Goal: Submit feedback/report problem

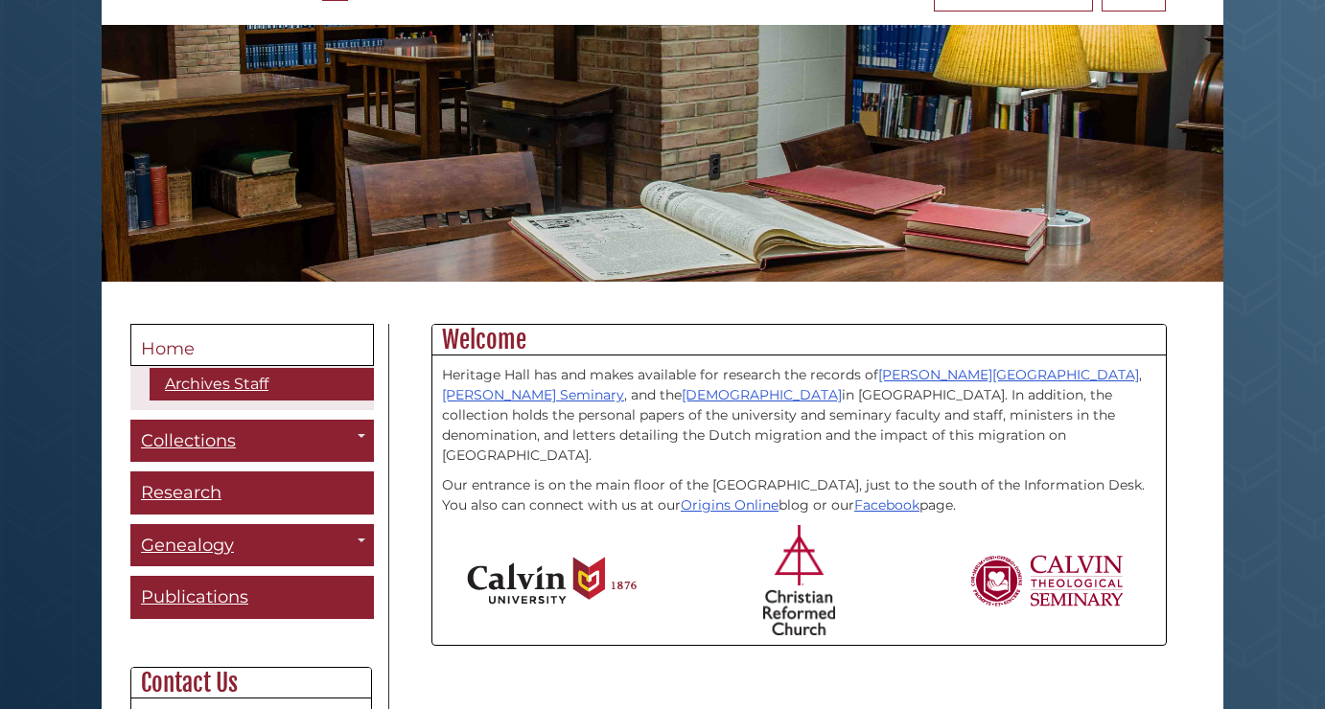
scroll to position [619, 0]
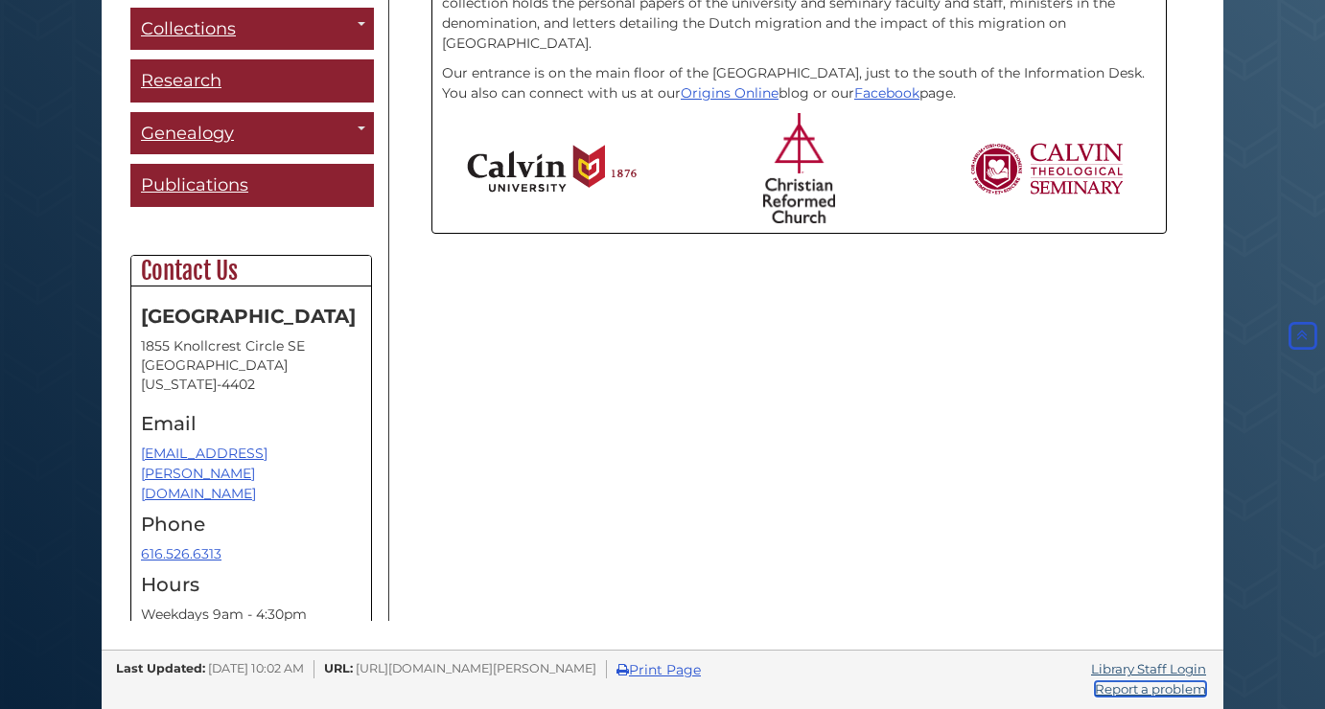
click at [1116, 686] on link "Report a problem" at bounding box center [1150, 689] width 111 height 15
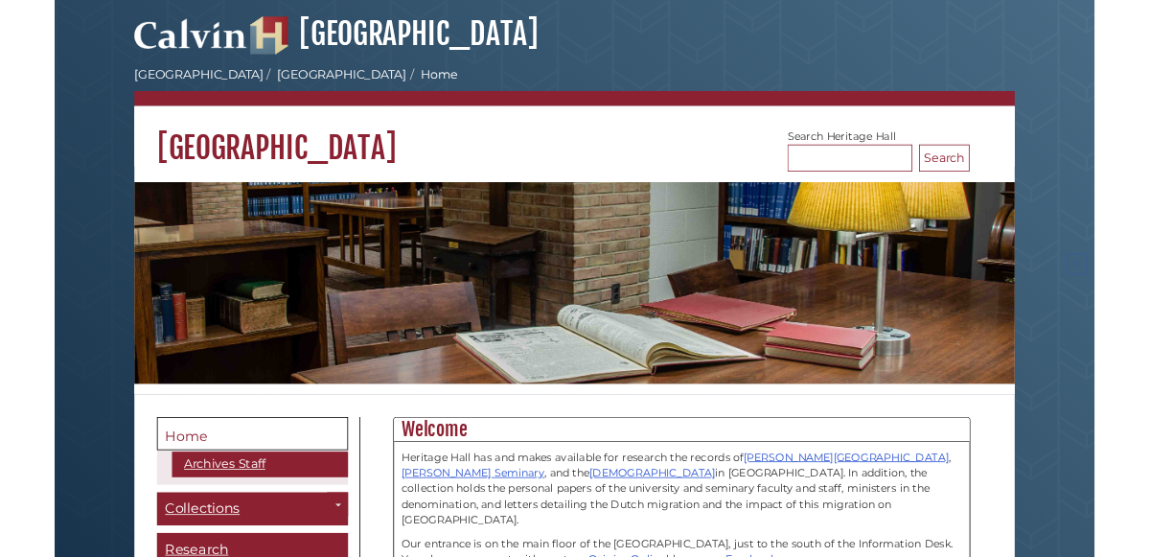
scroll to position [619, 0]
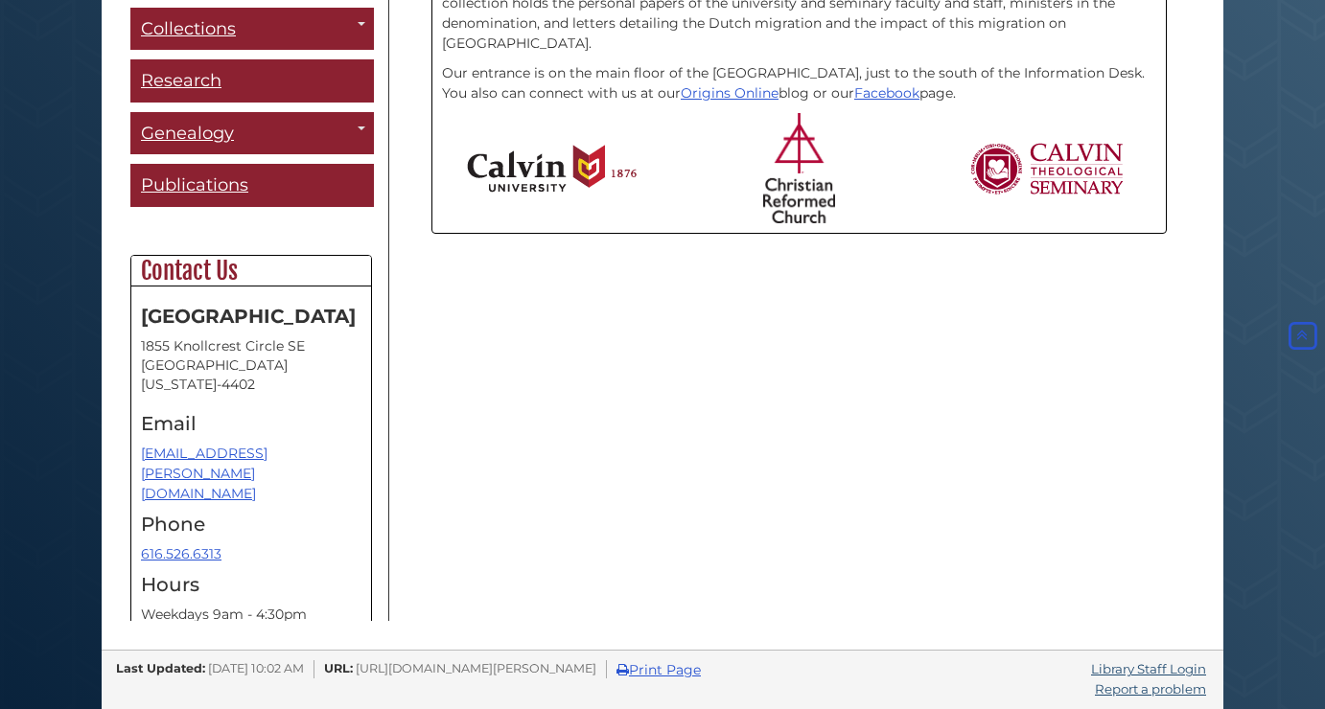
drag, startPoint x: 1314, startPoint y: 699, endPoint x: 1286, endPoint y: 660, distance: 48.7
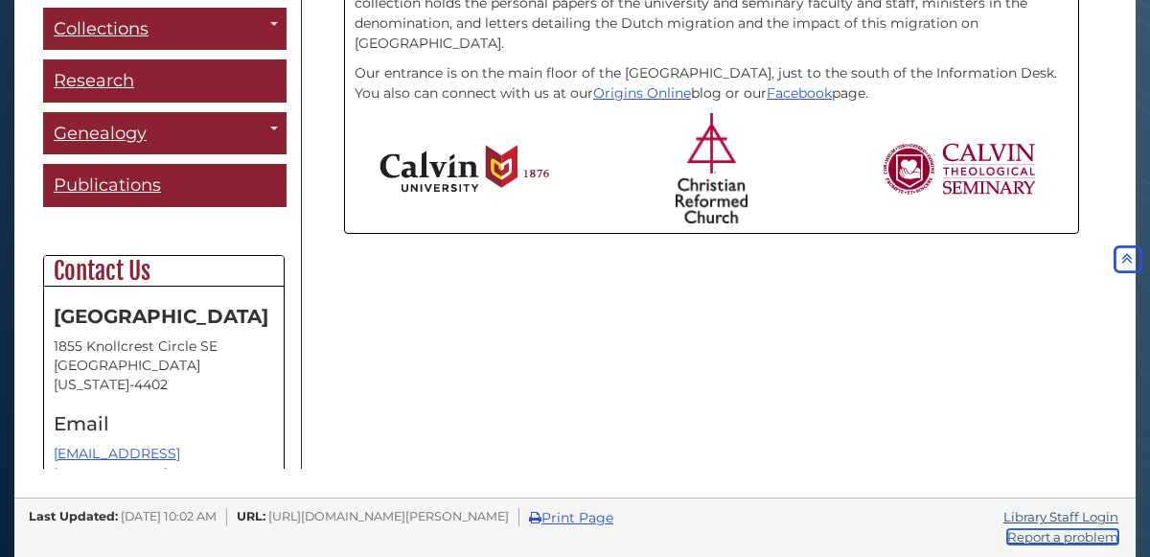
click at [1085, 536] on link "Report a problem" at bounding box center [1063, 536] width 111 height 15
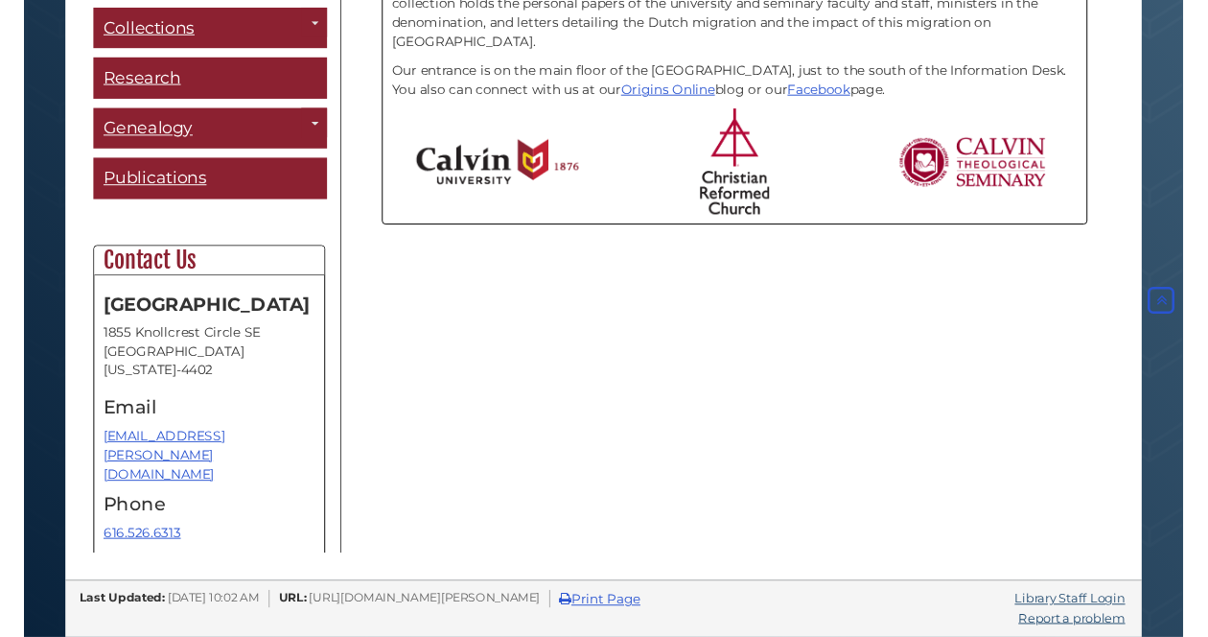
scroll to position [33, 0]
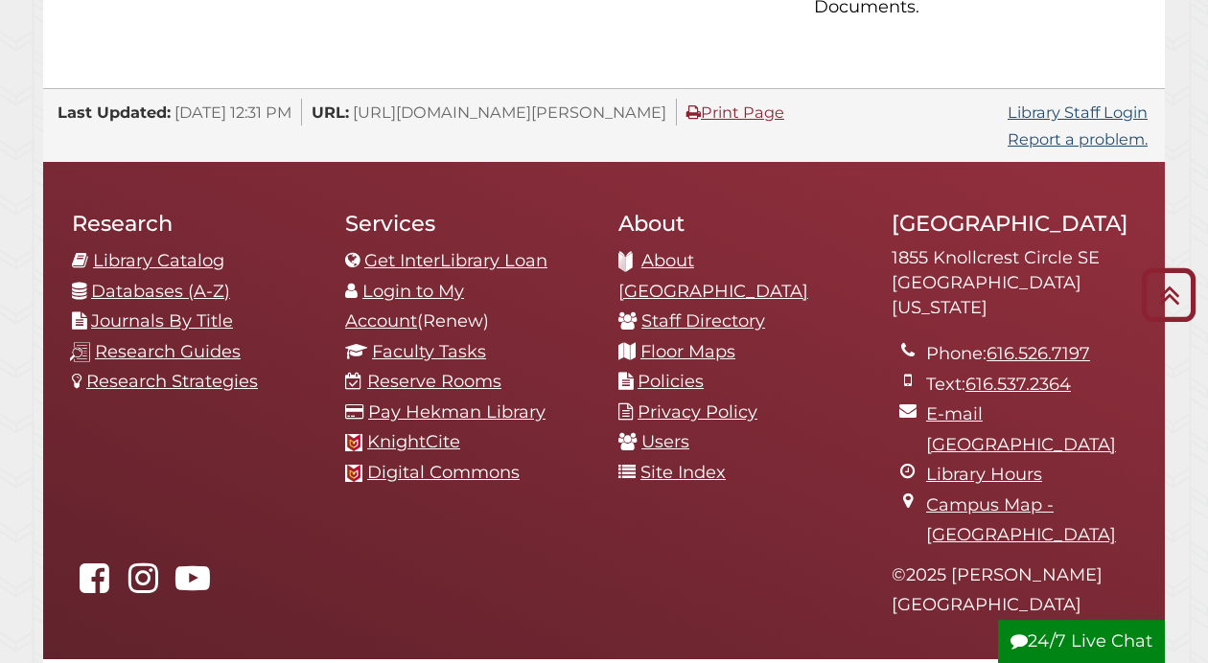
scroll to position [1869, 0]
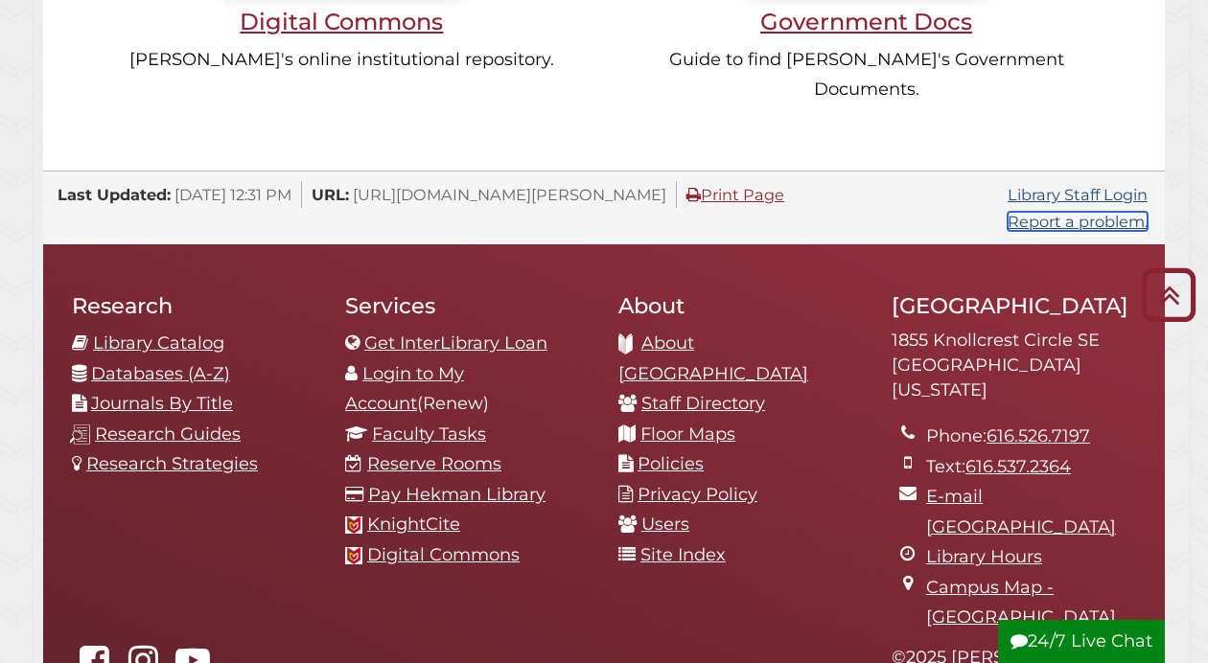
click at [1092, 212] on link "Report a problem." at bounding box center [1078, 221] width 140 height 19
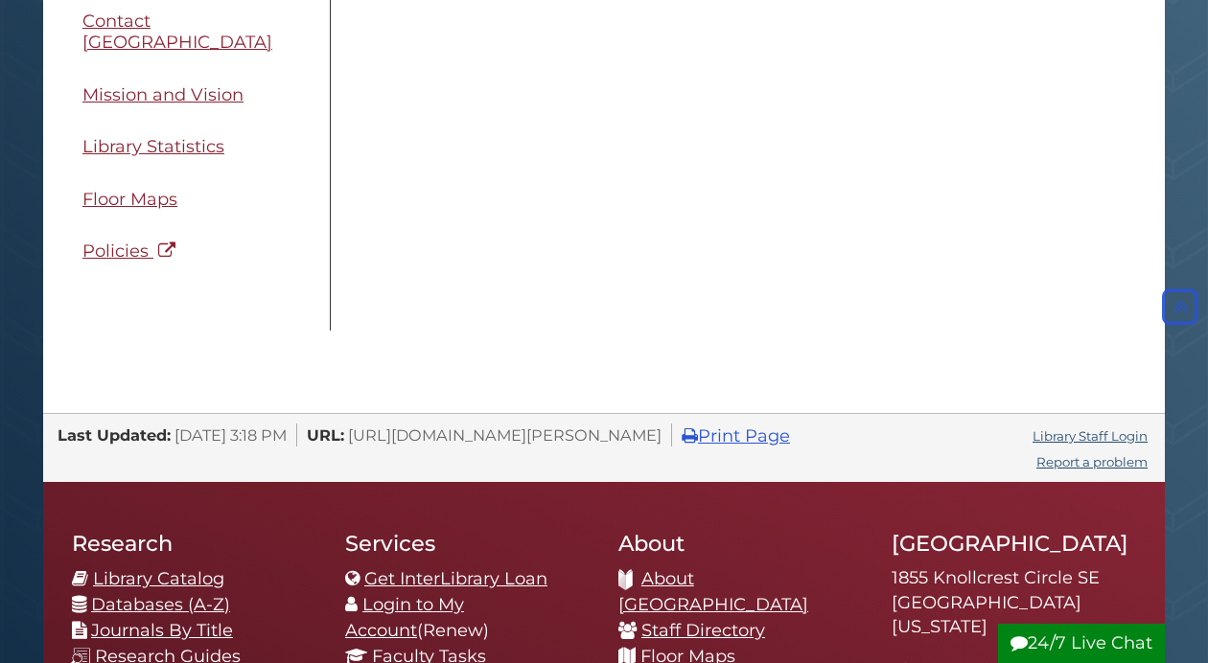
scroll to position [98, 0]
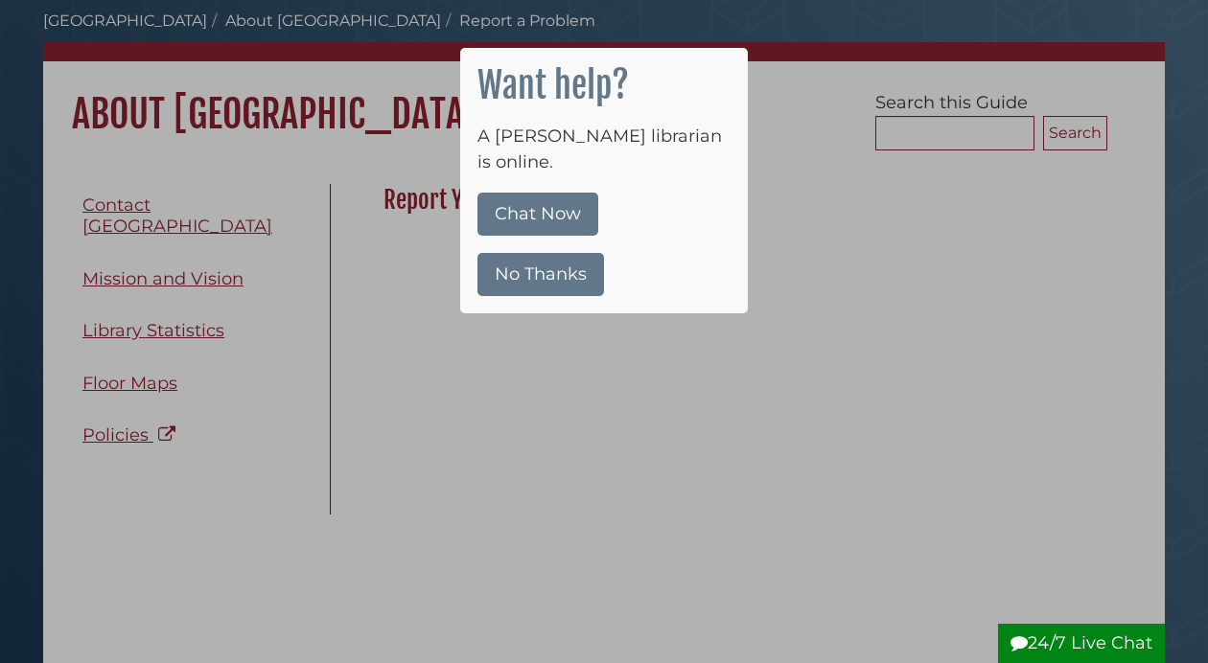
click at [551, 253] on button "No Thanks" at bounding box center [540, 274] width 127 height 43
